Goal: Contribute content: Contribute content

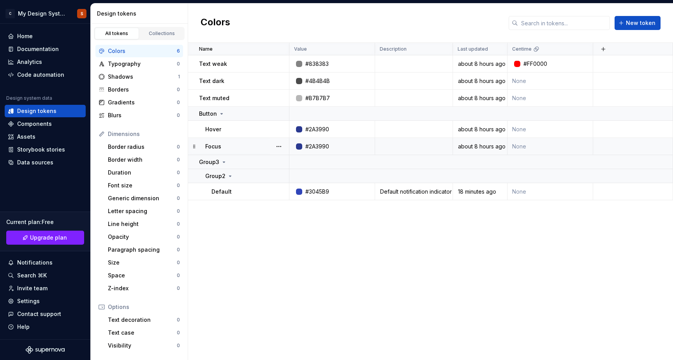
click at [339, 148] on div "#2A3990" at bounding box center [334, 146] width 80 height 8
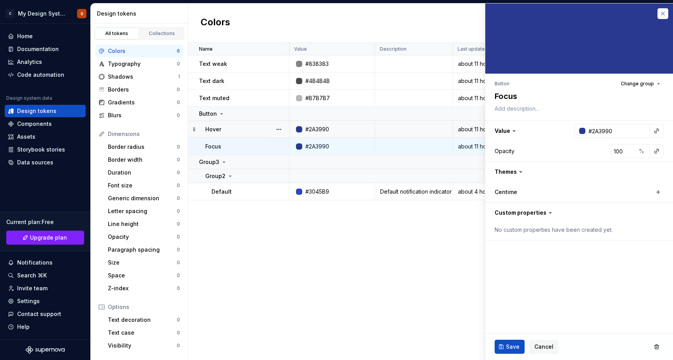
click at [662, 15] on button "button" at bounding box center [662, 13] width 11 height 11
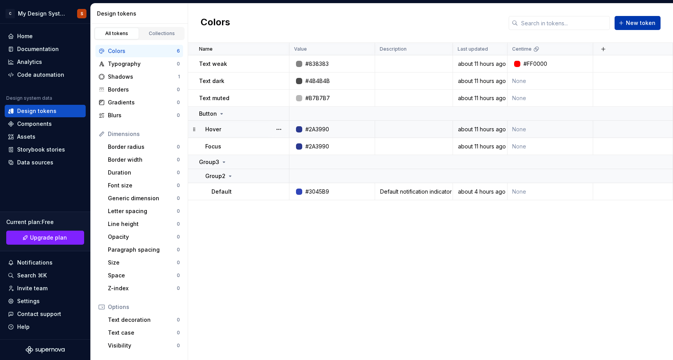
click at [652, 20] on span "New token" at bounding box center [641, 23] width 30 height 8
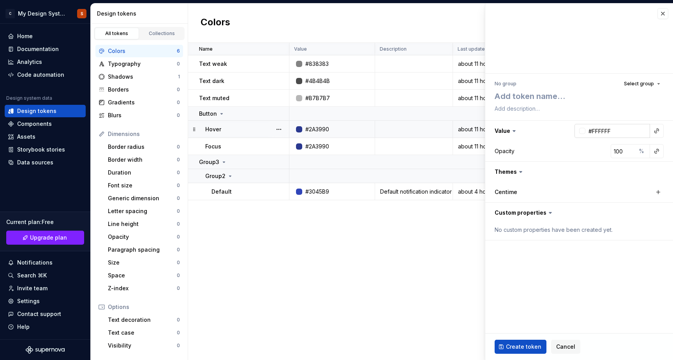
click at [581, 134] on div at bounding box center [582, 131] width 6 height 6
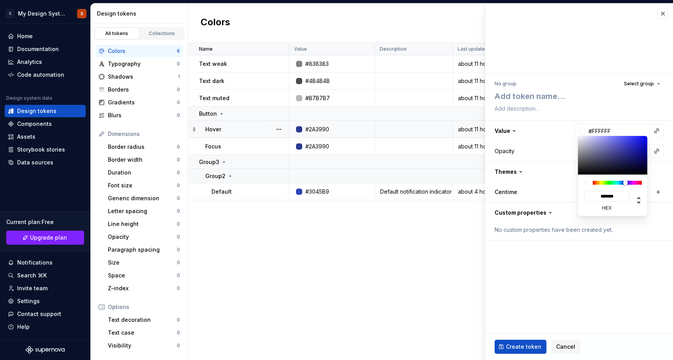
type textarea "*"
click at [625, 182] on div at bounding box center [617, 183] width 49 height 4
type input "#4646C4"
type input "*******"
click at [623, 145] on div at bounding box center [613, 155] width 70 height 39
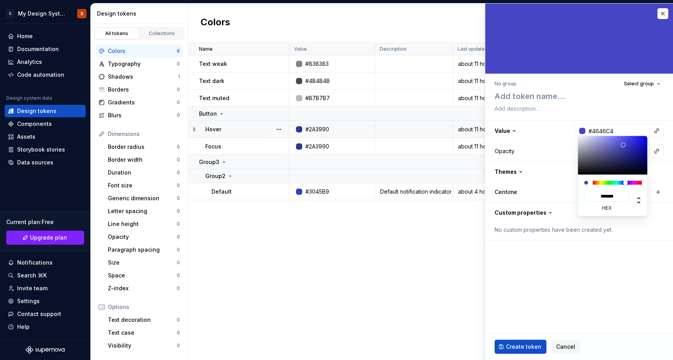
click at [582, 279] on html "C My Design System S Home Documentation Analytics Code automation Design system…" at bounding box center [336, 180] width 673 height 360
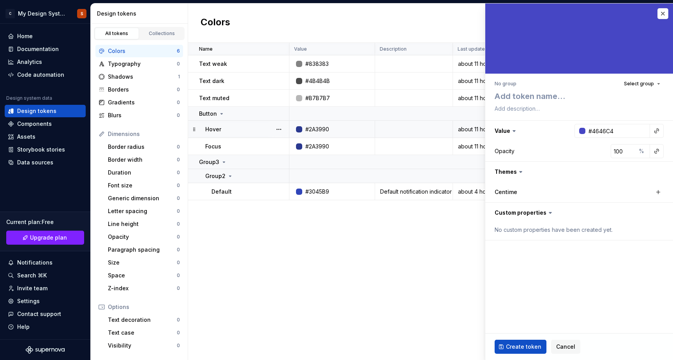
click at [557, 125] on html "C My Design System S Home Documentation Analytics Code automation Design system…" at bounding box center [336, 180] width 673 height 360
click at [515, 108] on textarea at bounding box center [577, 108] width 169 height 11
click at [538, 248] on fieldset "No group Select group Value #4646C4 Opacity 100 % Themes Centime Custom propert…" at bounding box center [579, 182] width 188 height 356
click at [645, 86] on span "Select group" at bounding box center [639, 84] width 30 height 6
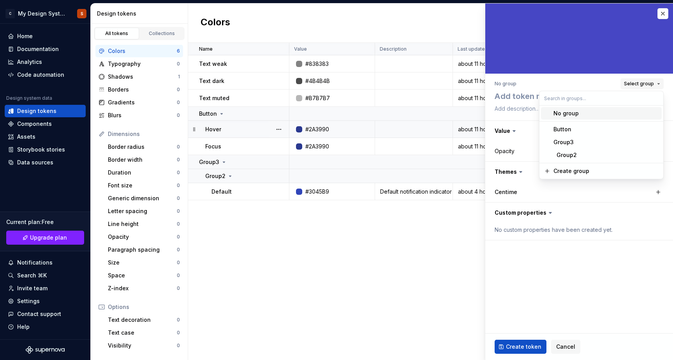
click at [646, 83] on span "Select group" at bounding box center [639, 84] width 30 height 6
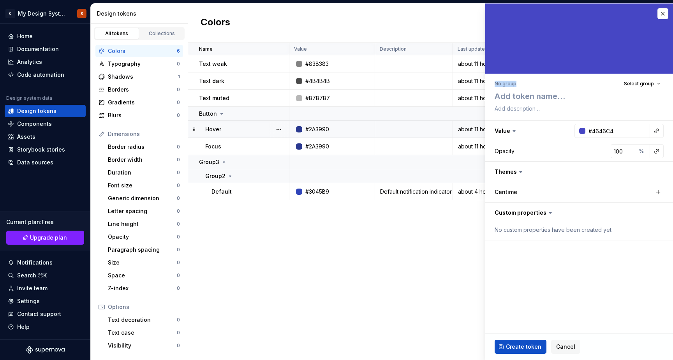
drag, startPoint x: 496, startPoint y: 84, endPoint x: 519, endPoint y: 84, distance: 23.0
click at [519, 84] on div "No group Select group" at bounding box center [578, 83] width 169 height 11
click at [531, 84] on div "No group Select group" at bounding box center [578, 83] width 169 height 11
click at [639, 86] on span "Select group" at bounding box center [639, 84] width 30 height 6
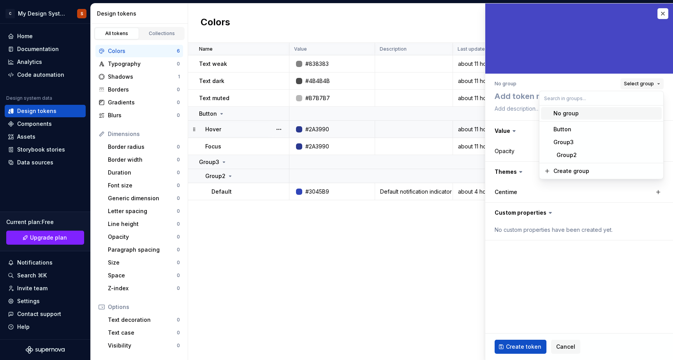
click at [641, 84] on span "Select group" at bounding box center [639, 84] width 30 height 6
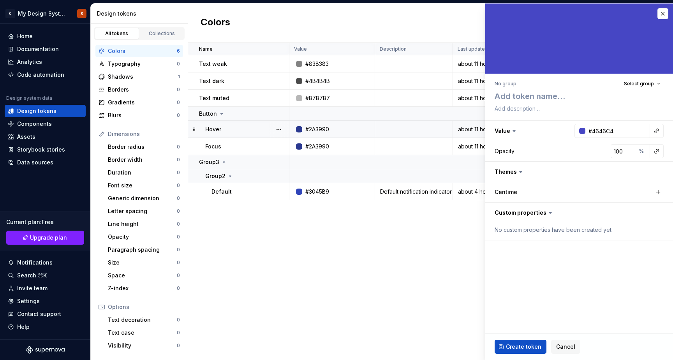
click at [530, 274] on fieldset "No group Select group Value #4646C4 Opacity 100 % Themes Centime Custom propert…" at bounding box center [579, 182] width 188 height 356
click at [521, 272] on fieldset "No group Select group Value #4646C4 Opacity 100 % Themes Centime Custom propert…" at bounding box center [579, 182] width 188 height 356
type textarea "*"
